Goal: Transaction & Acquisition: Book appointment/travel/reservation

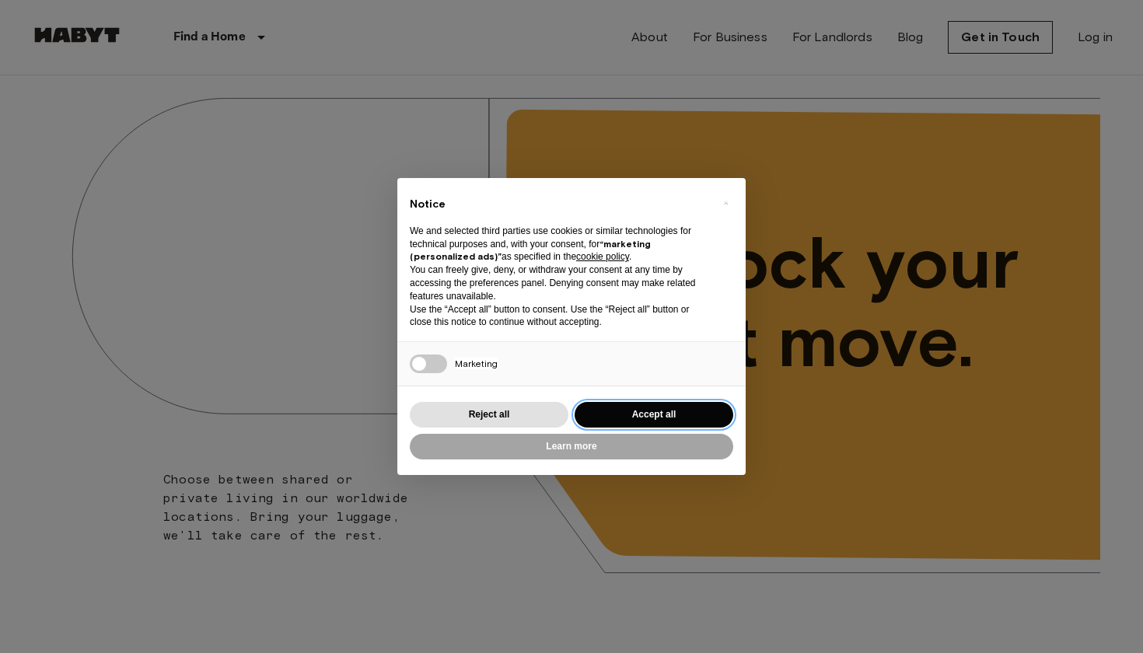
click at [645, 408] on button "Accept all" at bounding box center [654, 415] width 159 height 26
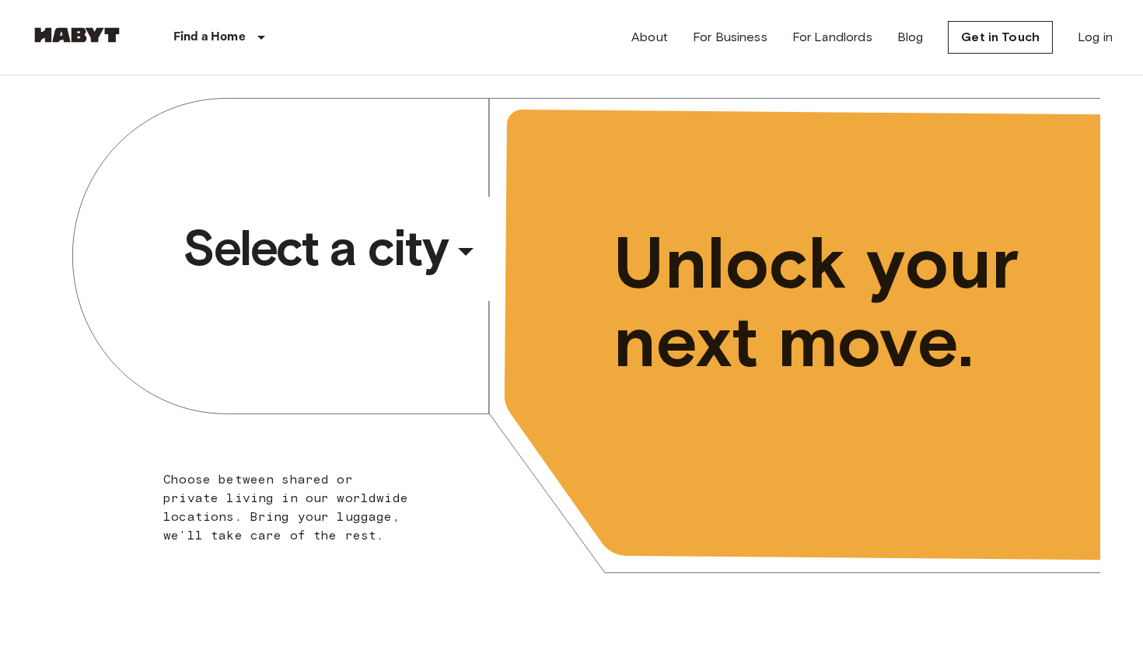
click at [426, 246] on span "Select a city" at bounding box center [315, 248] width 264 height 62
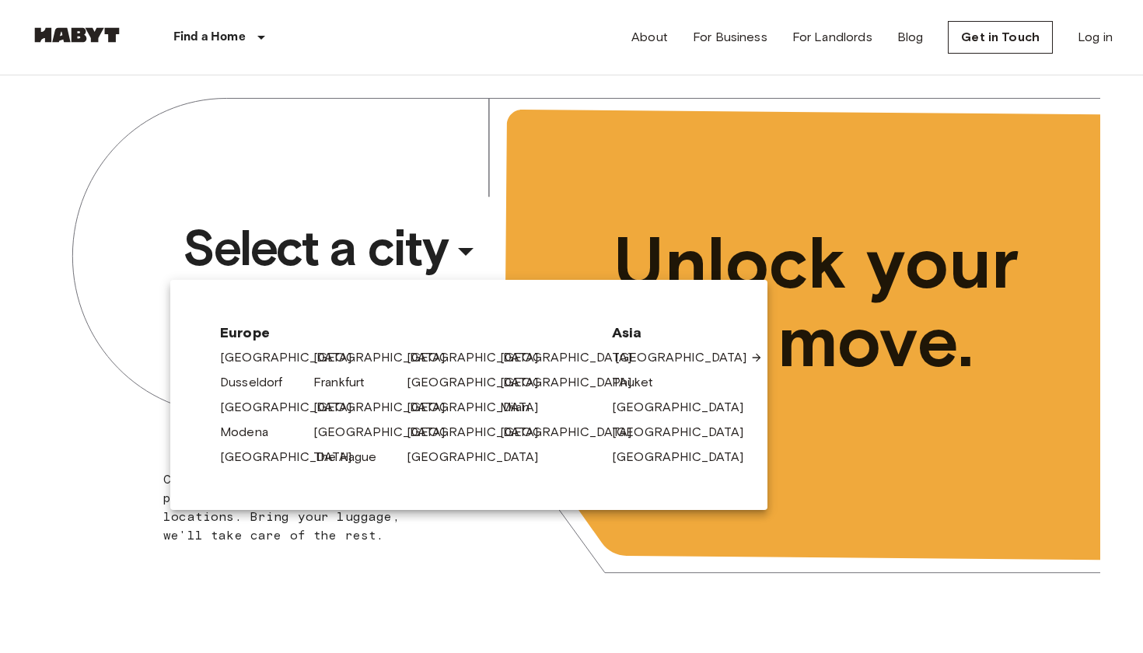
click at [643, 358] on link "[GEOGRAPHIC_DATA]" at bounding box center [689, 357] width 148 height 19
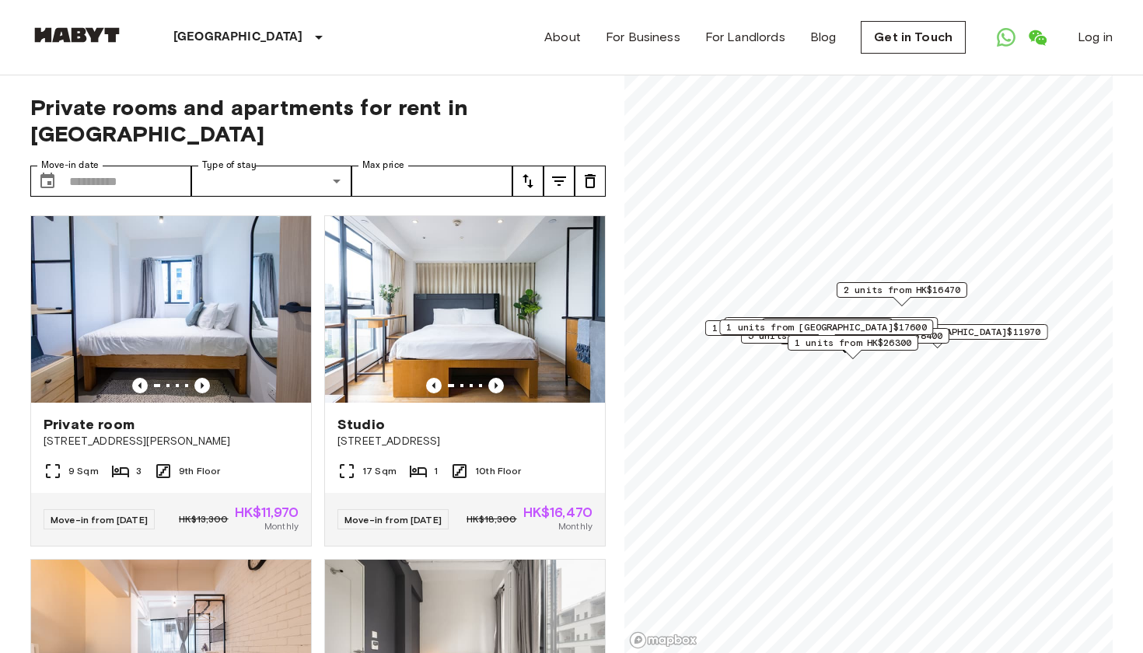
click at [933, 293] on span "2 units from HK$16470" at bounding box center [902, 290] width 117 height 14
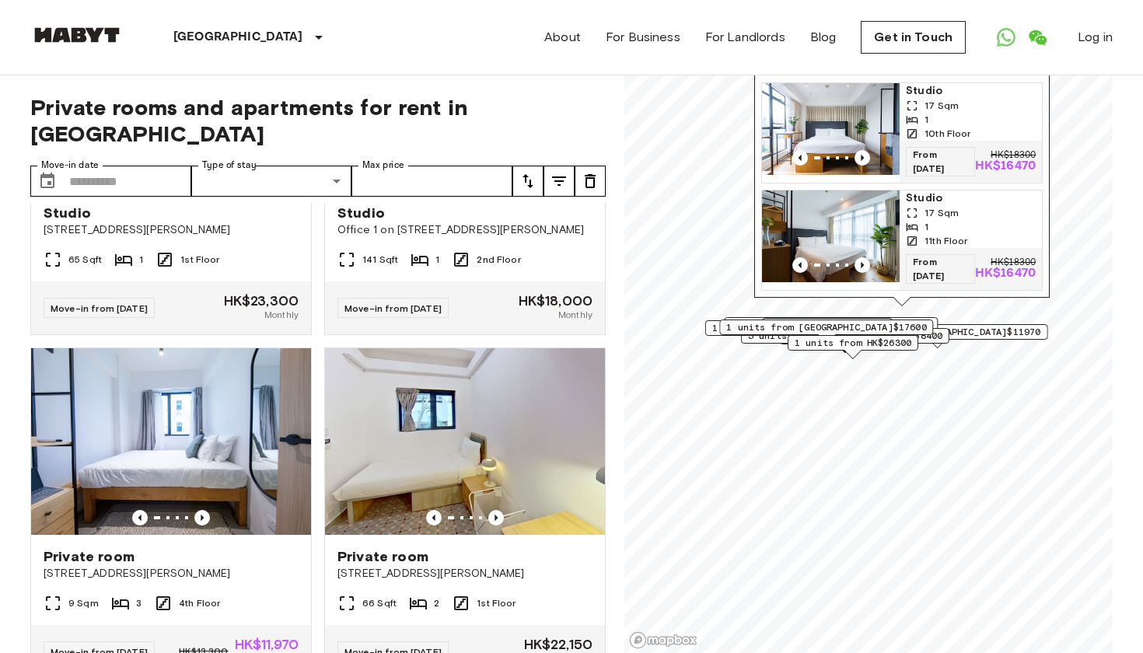
scroll to position [1740, 0]
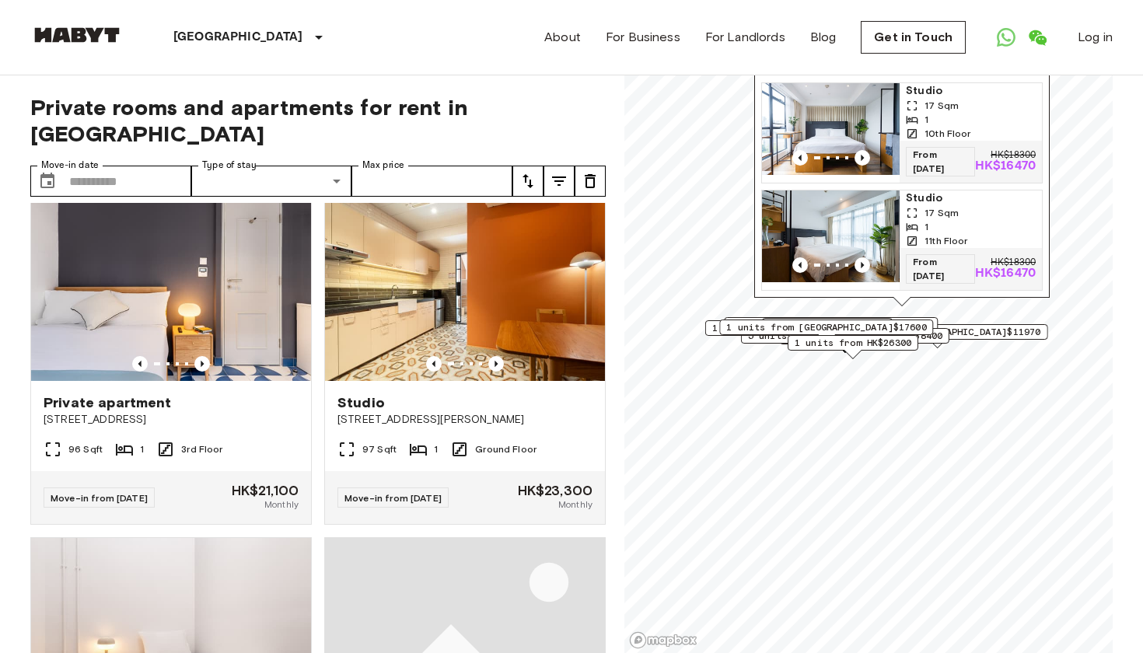
click at [844, 211] on img "Map marker" at bounding box center [830, 236] width 138 height 92
click at [951, 206] on div "17 Sqm" at bounding box center [971, 213] width 130 height 14
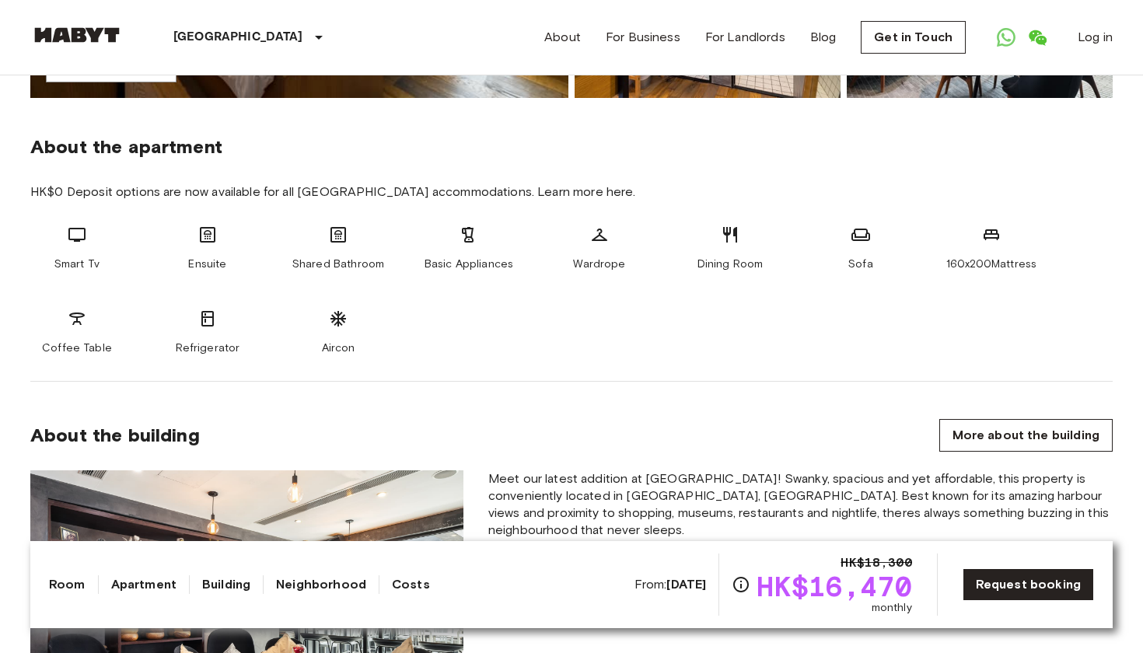
scroll to position [357, 0]
